Goal: Task Accomplishment & Management: Use online tool/utility

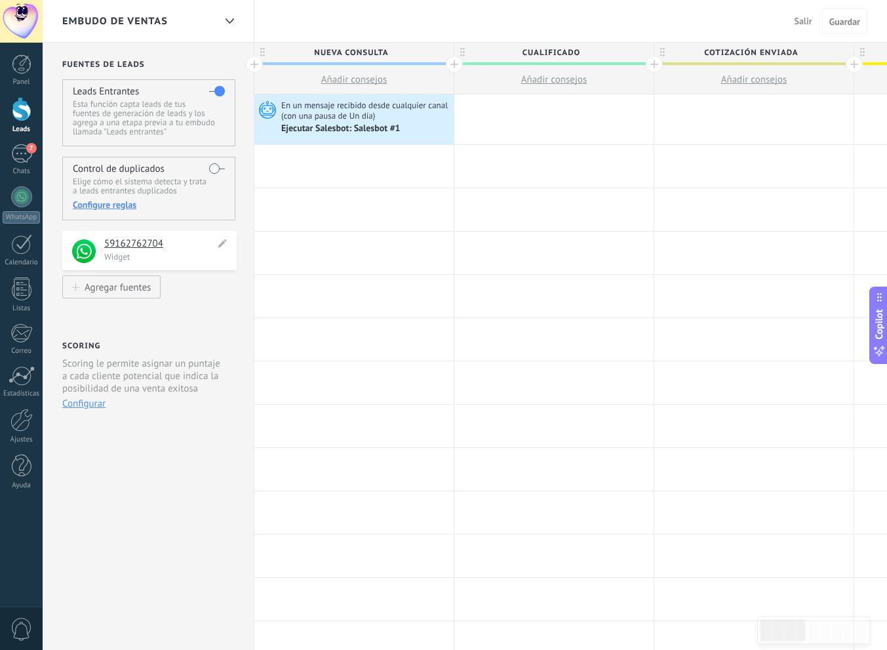
scroll to position [20, 0]
click at [339, 130] on div "Ejecutar Salesbot: Salesbot #1" at bounding box center [341, 129] width 121 height 12
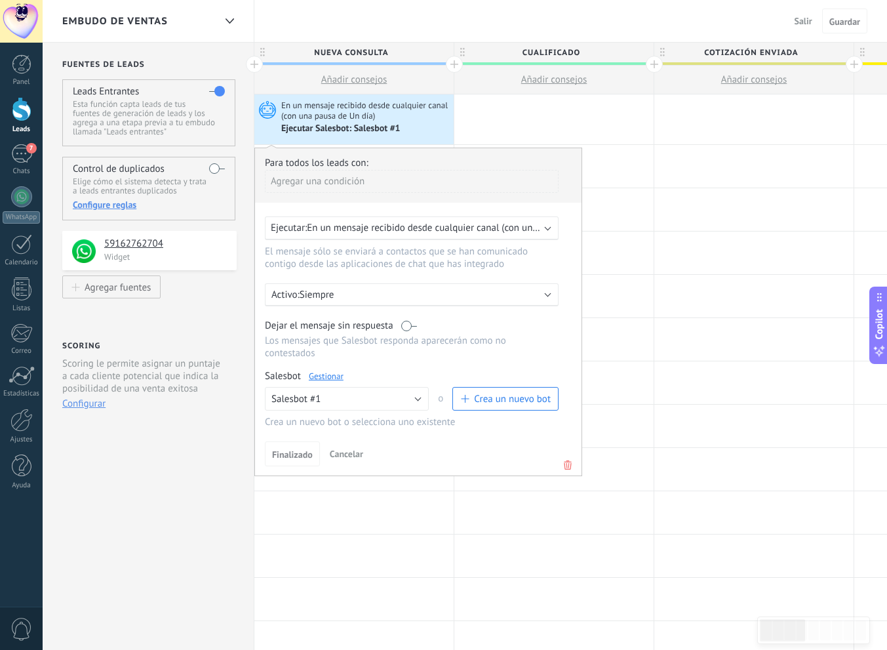
click at [330, 385] on div "Salesbot Gestionar Ningún bot seleccionado Salesbot #1 Salesbot #1 o Crea un nu…" at bounding box center [418, 399] width 307 height 58
click at [329, 381] on link "Gestionar" at bounding box center [326, 375] width 35 height 11
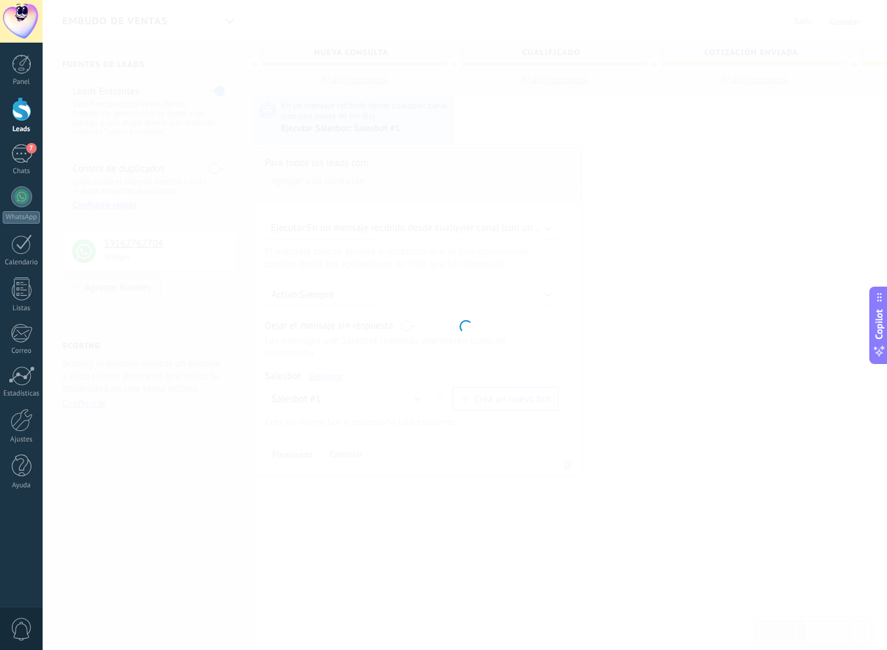
type input "**********"
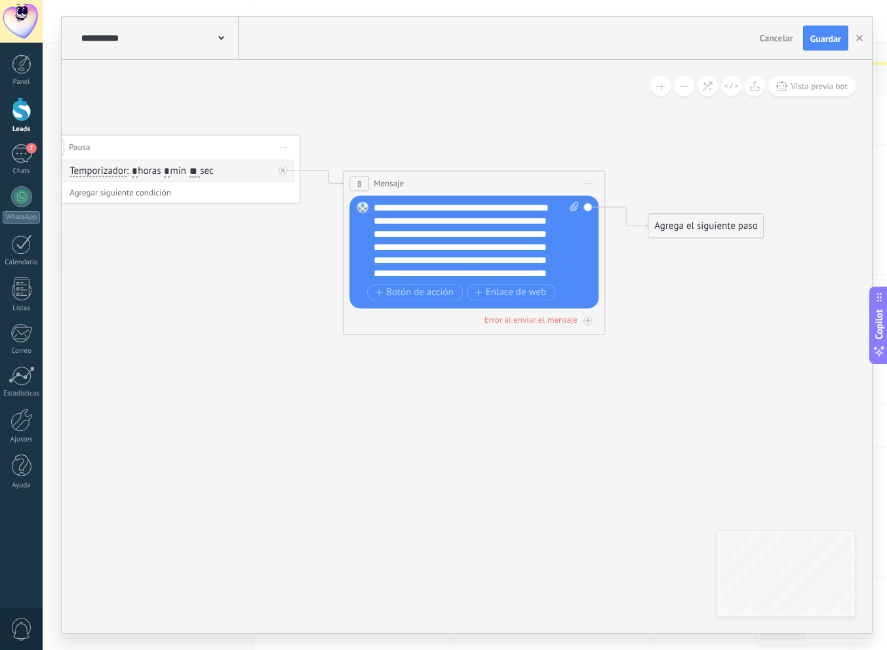
click at [571, 207] on icon at bounding box center [574, 206] width 9 height 10
click input "Subir" at bounding box center [0, 0] width 0 height 0
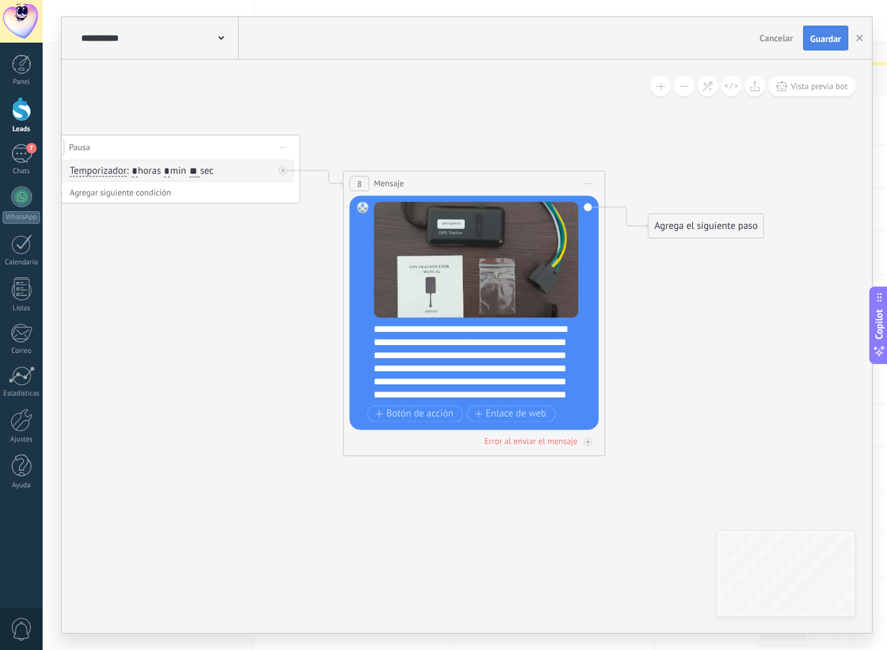
click at [839, 34] on span "Guardar" at bounding box center [825, 38] width 31 height 9
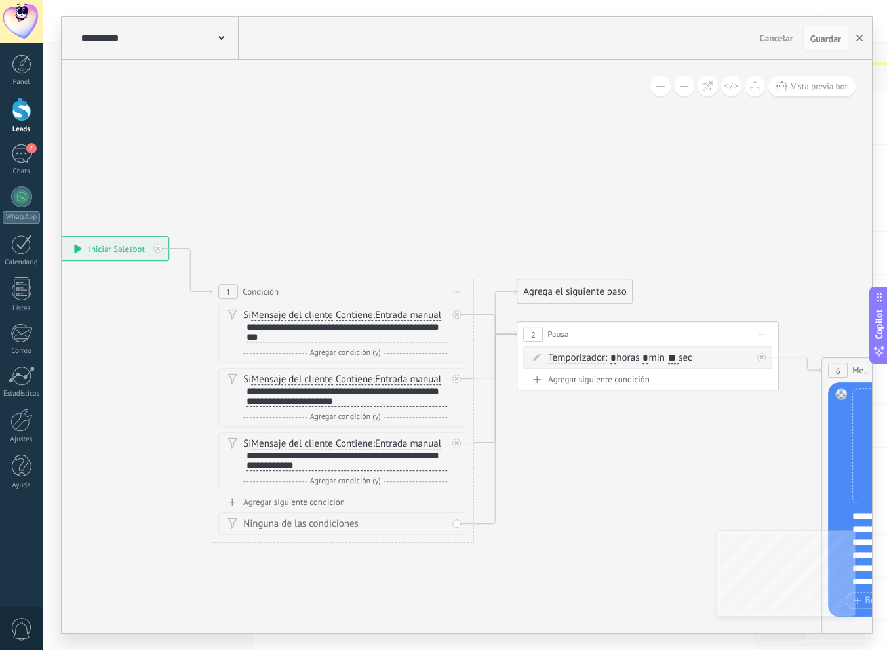
click at [865, 29] on button "button" at bounding box center [860, 38] width 20 height 25
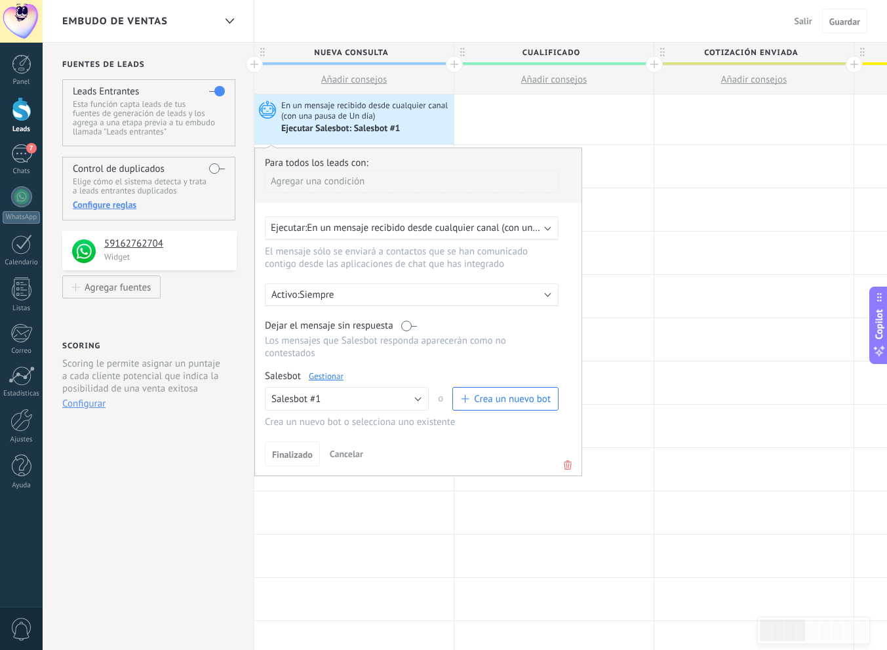
click at [364, 229] on span "En un mensaje recibido desde cualquier canal (con una pausa de un día)" at bounding box center [458, 228] width 302 height 12
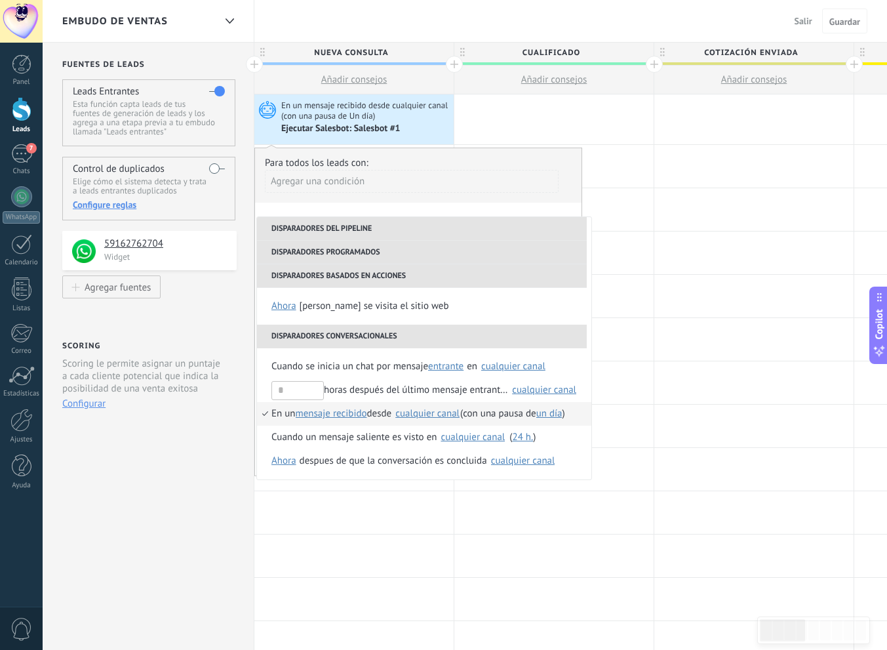
scroll to position [2, 0]
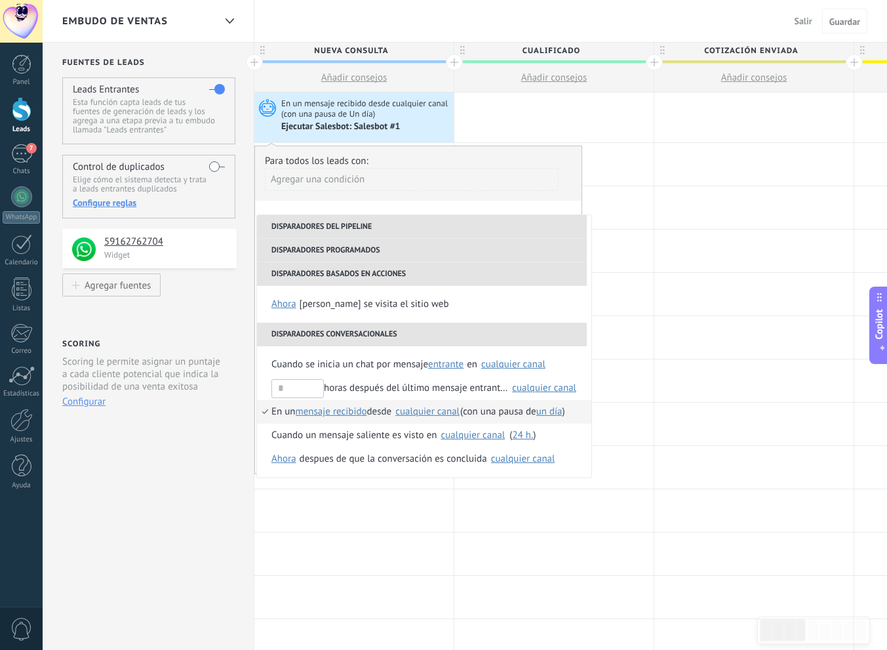
click at [348, 416] on span "mensaje recibido" at bounding box center [331, 411] width 71 height 12
click at [416, 412] on div "cualquier canal" at bounding box center [427, 411] width 64 height 10
click at [416, 412] on div "cualquier canal" at bounding box center [427, 412] width 64 height 10
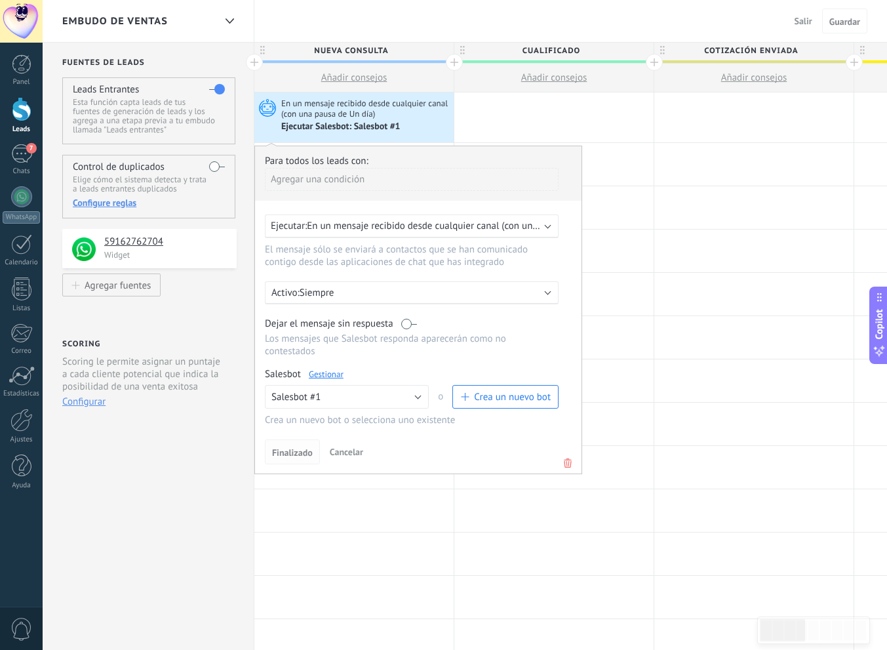
click at [283, 450] on span "Finalizado" at bounding box center [292, 452] width 41 height 9
click at [696, 198] on div at bounding box center [753, 207] width 199 height 43
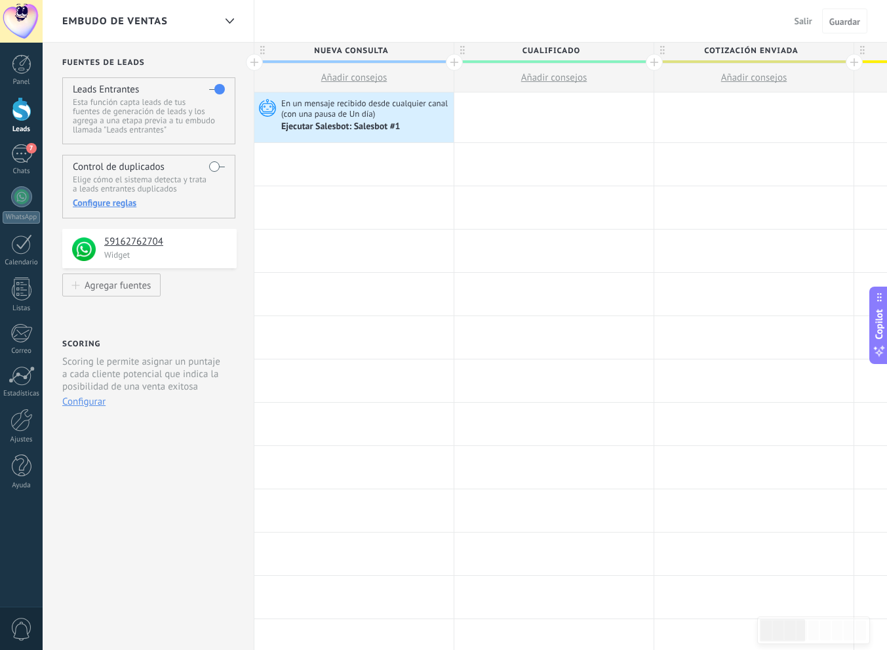
click at [803, 27] on button "Salir" at bounding box center [803, 21] width 28 height 20
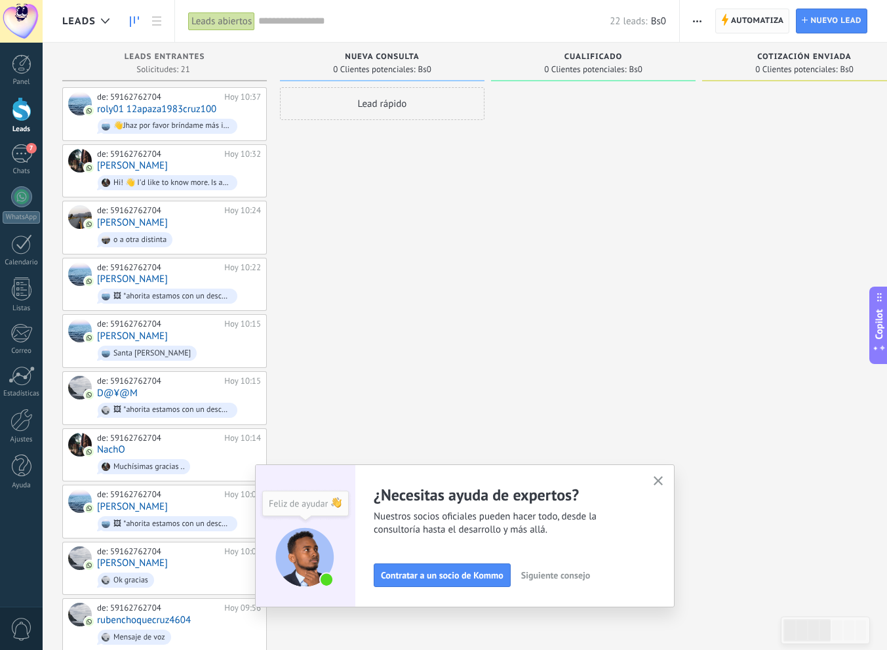
click at [750, 24] on span "Automatiza" at bounding box center [757, 21] width 53 height 24
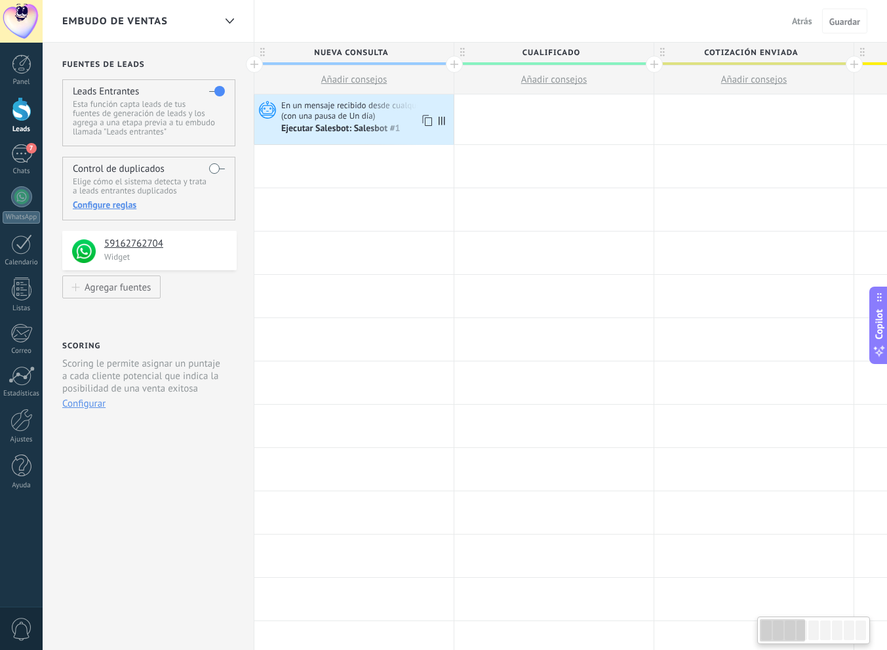
click at [345, 123] on div "Ejecutar Salesbot: Salesbot #1" at bounding box center [341, 129] width 121 height 12
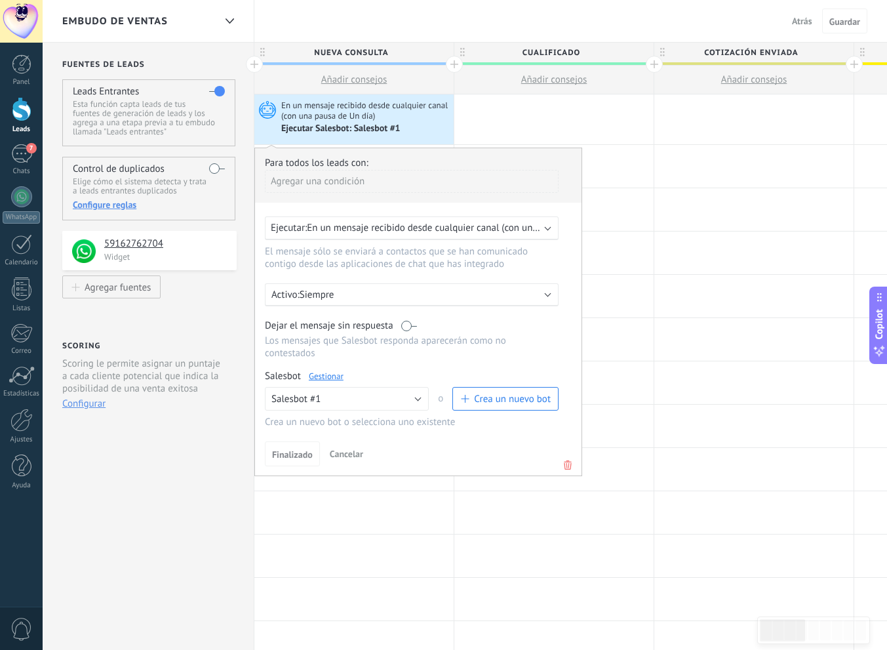
click at [314, 375] on link "Gestionar" at bounding box center [326, 375] width 35 height 11
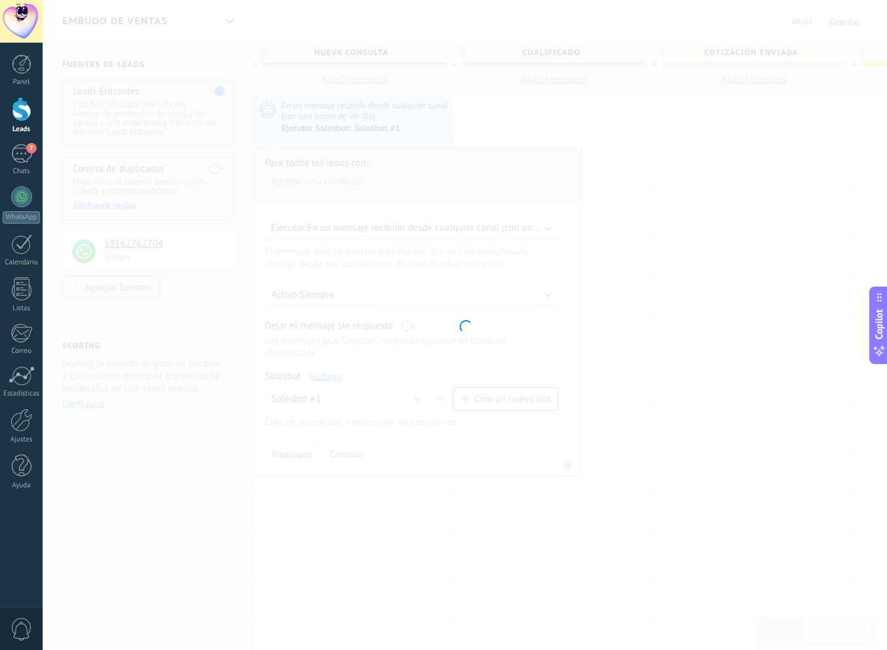
type input "**********"
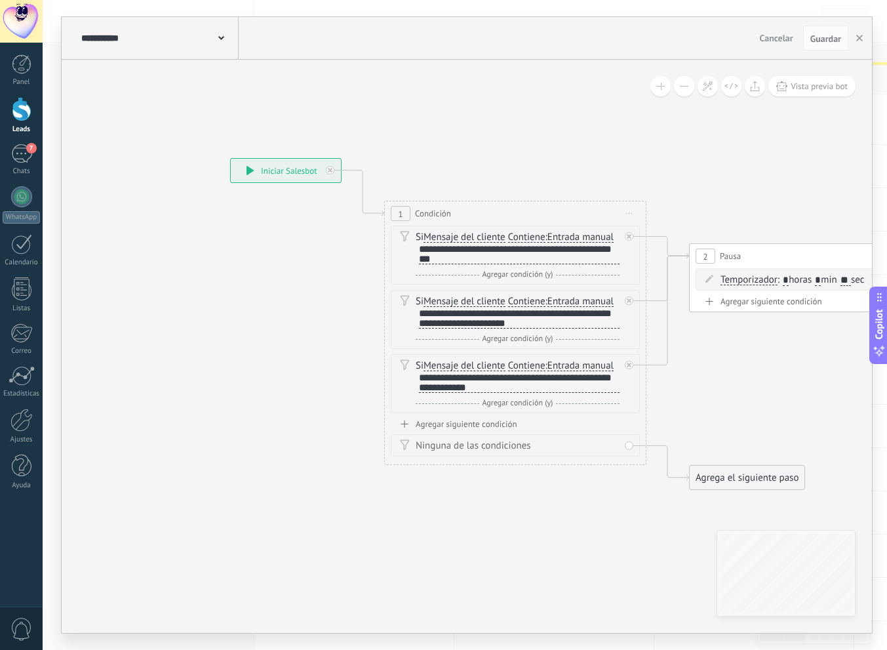
click at [507, 423] on div "Agregar siguiente condición" at bounding box center [515, 423] width 249 height 11
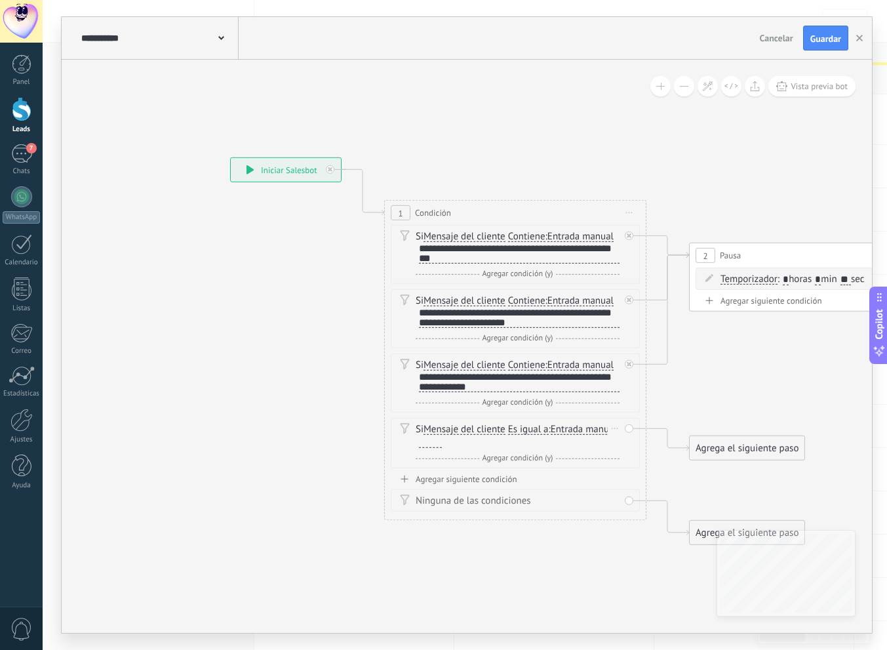
click at [548, 427] on span "Es igual a" at bounding box center [528, 429] width 41 height 10
click at [548, 427] on button "Es igual a" at bounding box center [583, 430] width 164 height 24
click at [541, 467] on li "Contiene" at bounding box center [575, 475] width 163 height 23
click at [451, 443] on div "Si Mensaje del cliente Mensaje del cliente Comentario del cliente El cliente Có…" at bounding box center [518, 436] width 204 height 26
click at [439, 441] on div at bounding box center [430, 442] width 23 height 10
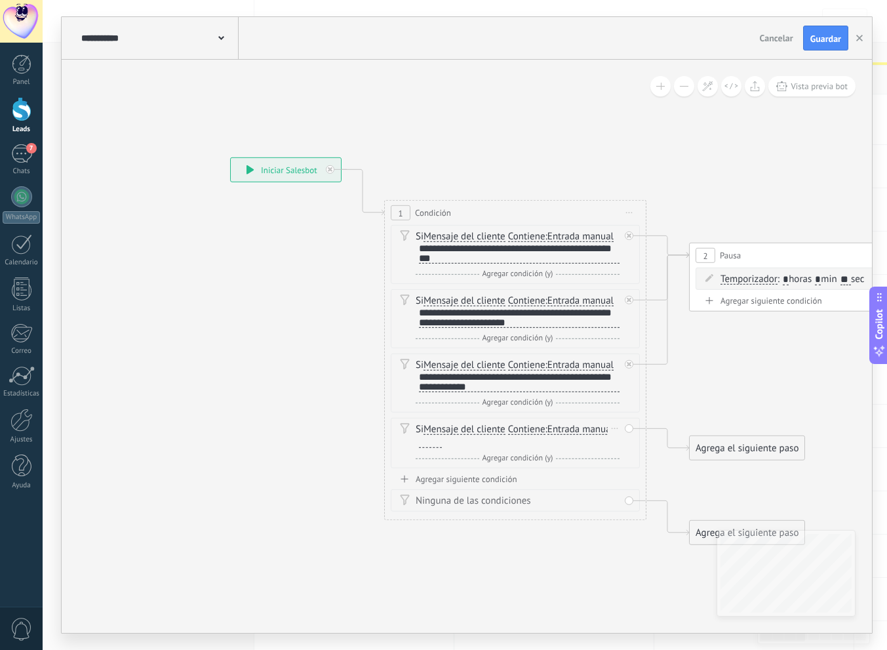
paste div
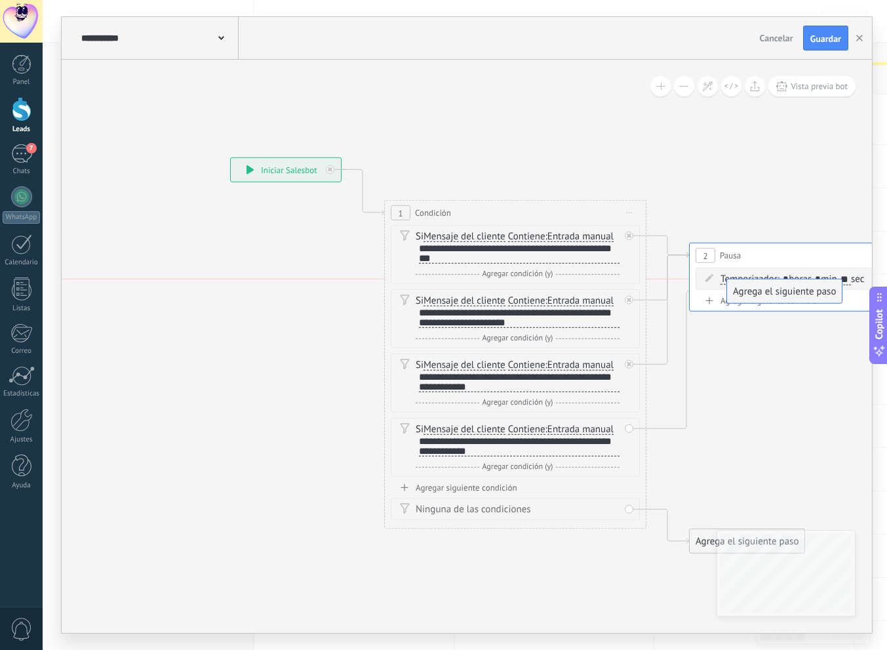
drag, startPoint x: 732, startPoint y: 446, endPoint x: 768, endPoint y: 288, distance: 162.7
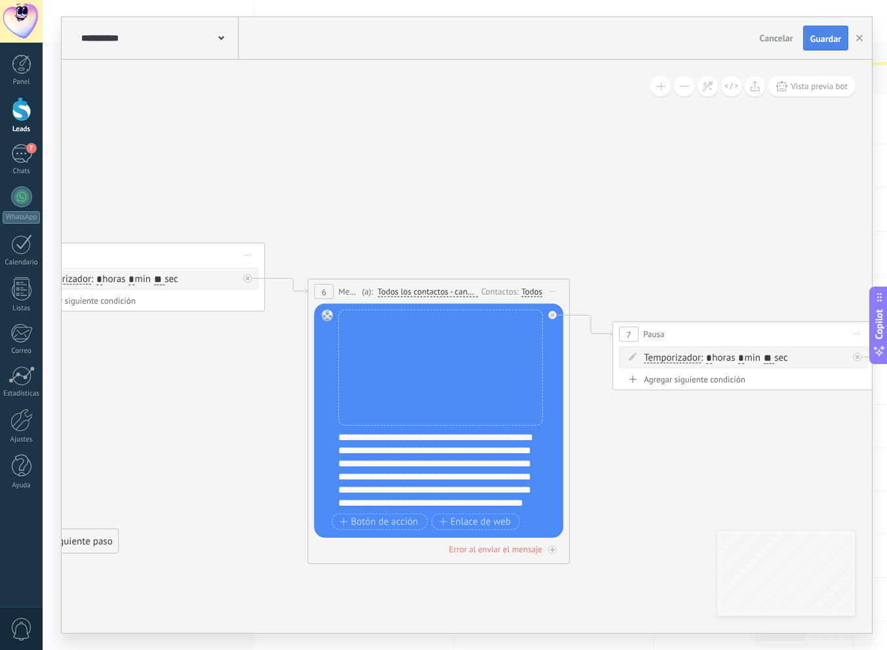
click at [834, 30] on button "Guardar" at bounding box center [825, 38] width 45 height 25
